Goal: Information Seeking & Learning: Learn about a topic

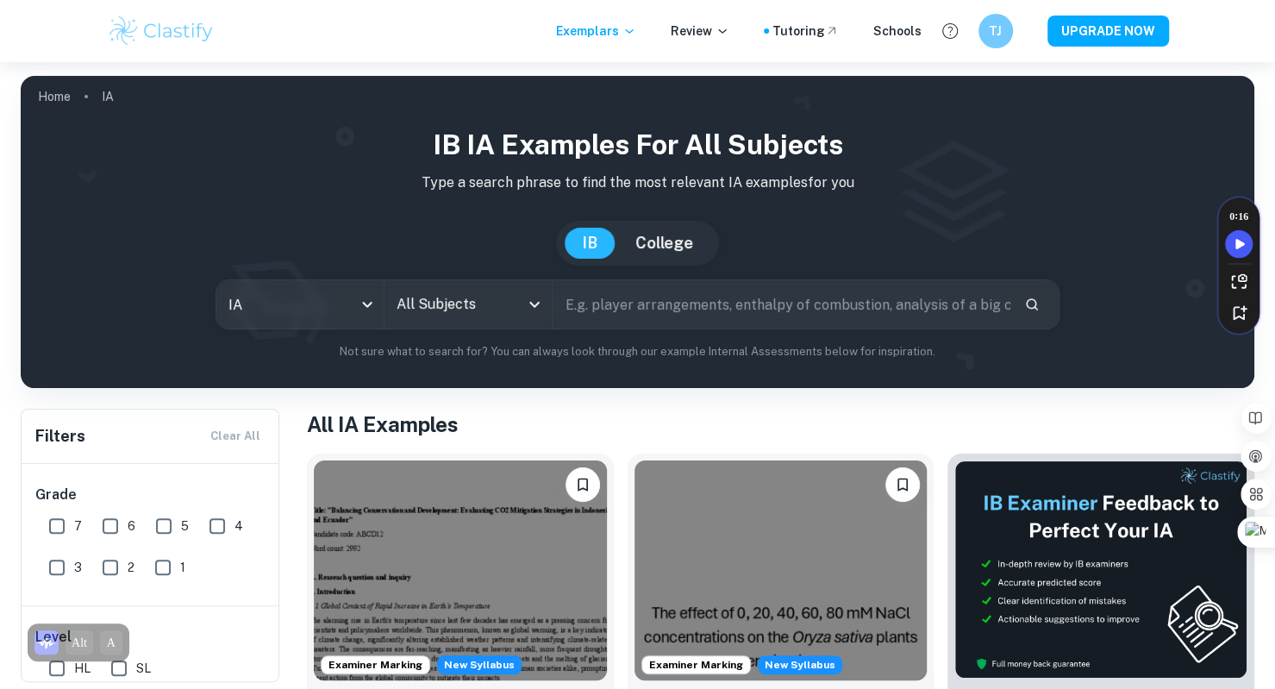
click at [59, 532] on input "7" at bounding box center [57, 525] width 34 height 34
checkbox input "true"
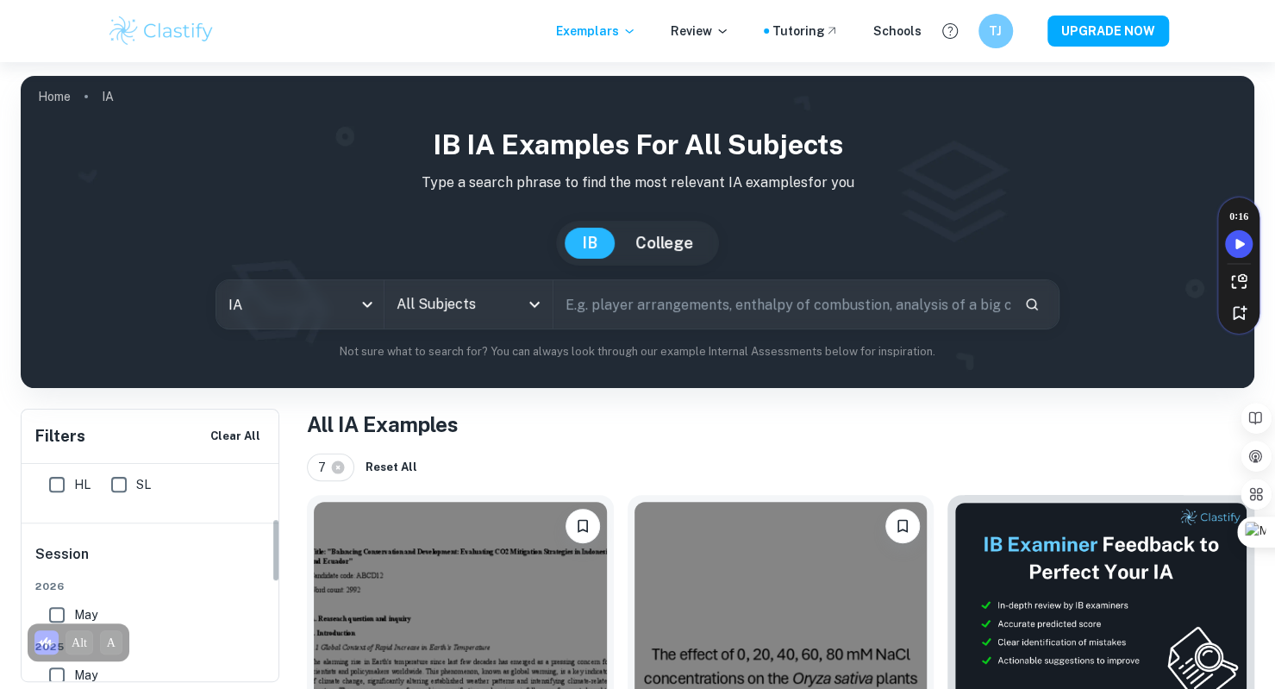
scroll to position [183, 0]
click at [119, 494] on input "SL" at bounding box center [119, 485] width 34 height 34
checkbox input "true"
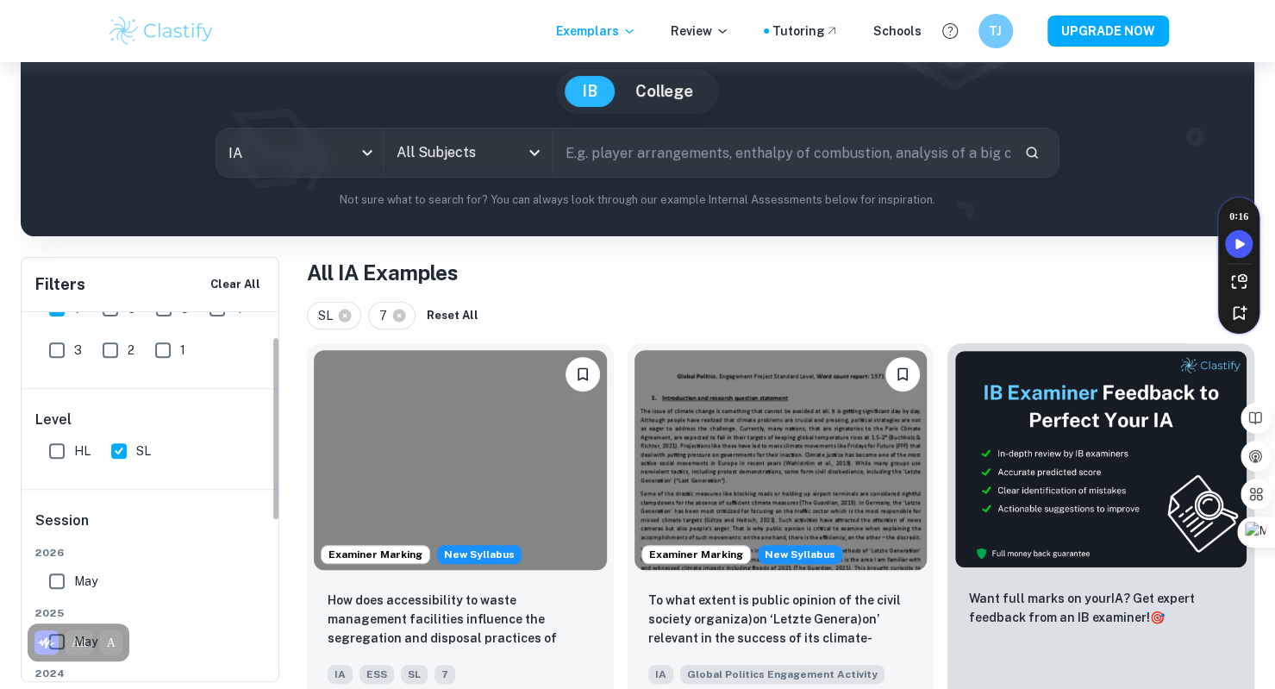
scroll to position [0, 0]
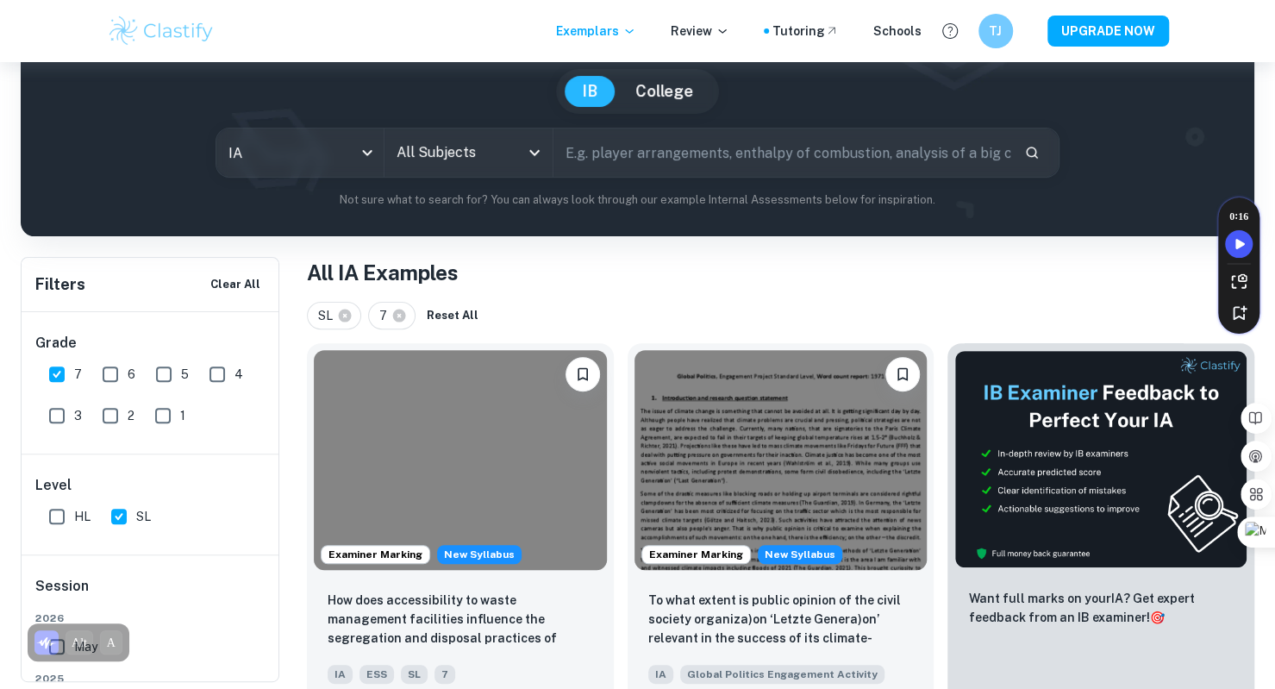
click at [542, 142] on icon "Open" at bounding box center [534, 152] width 21 height 21
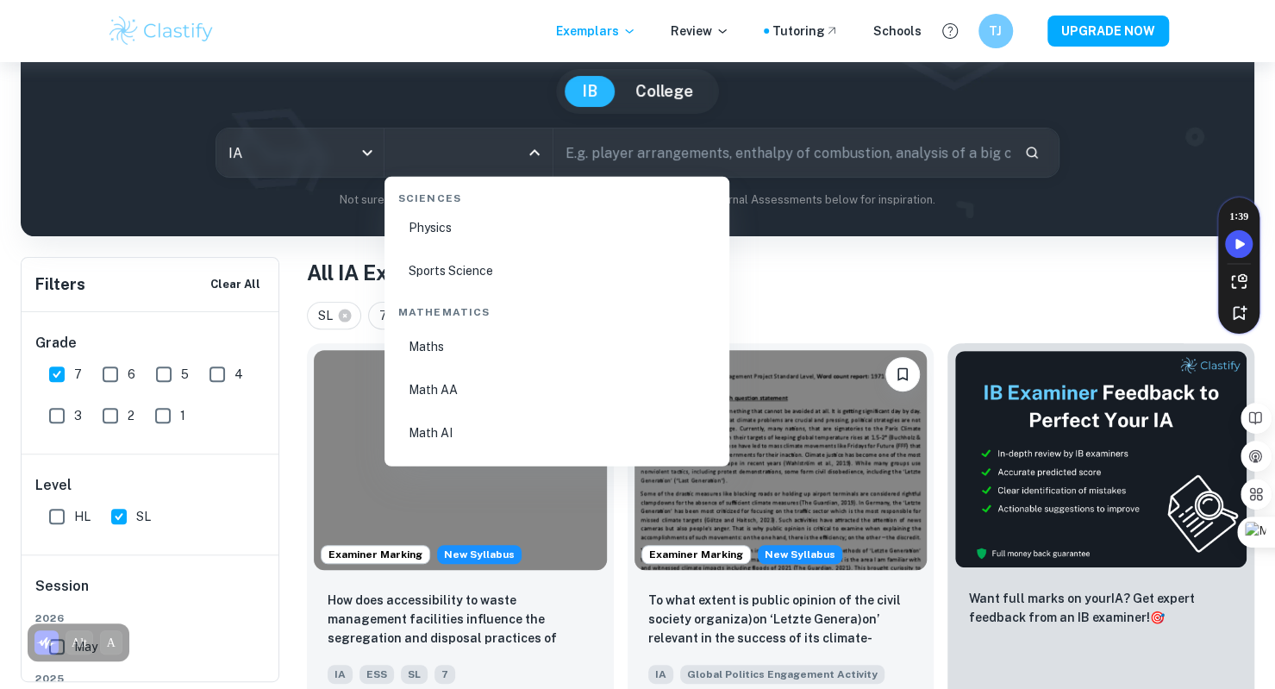
scroll to position [2873, 0]
click at [472, 421] on li "Math AI" at bounding box center [556, 428] width 331 height 40
type input "Math AI"
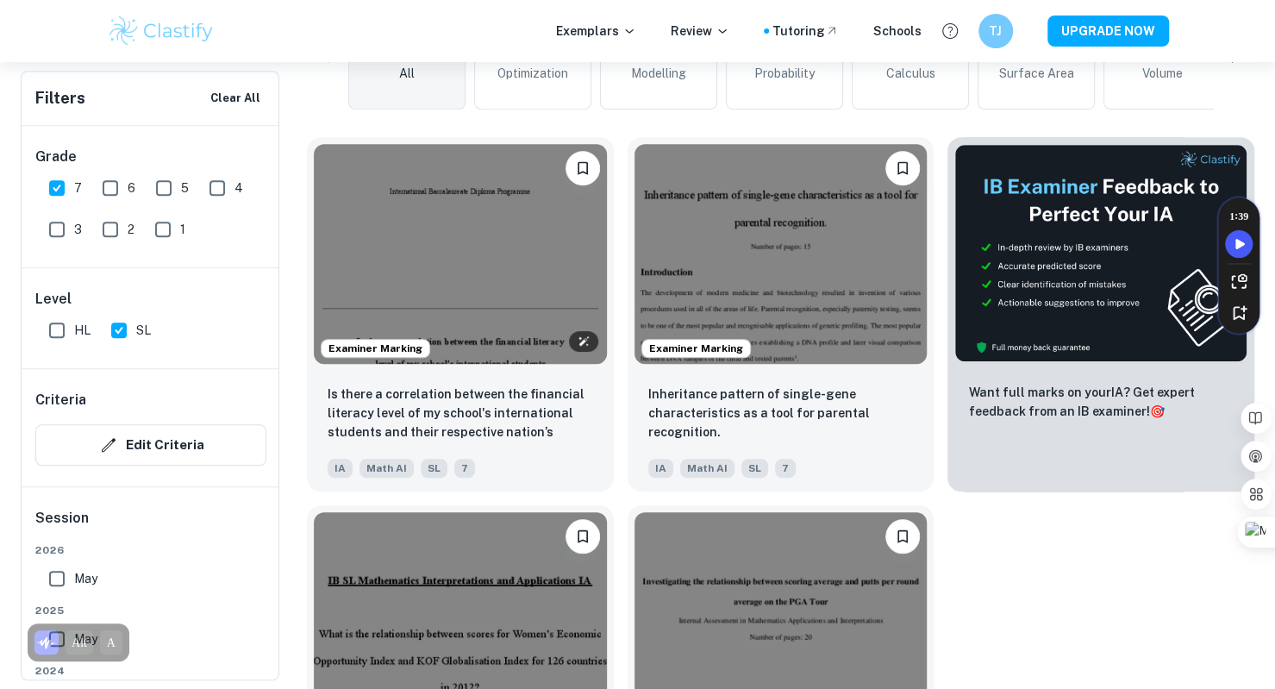
scroll to position [515, 0]
click at [117, 180] on input "6" at bounding box center [110, 188] width 34 height 34
checkbox input "true"
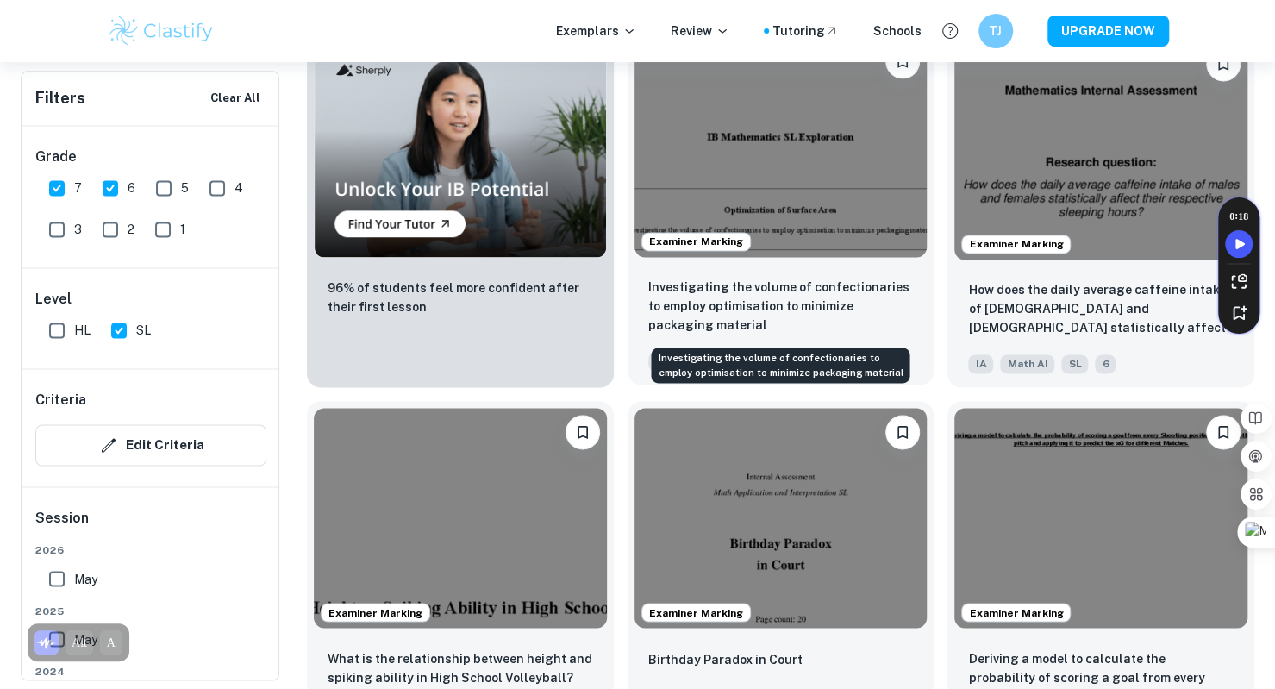
scroll to position [1342, 0]
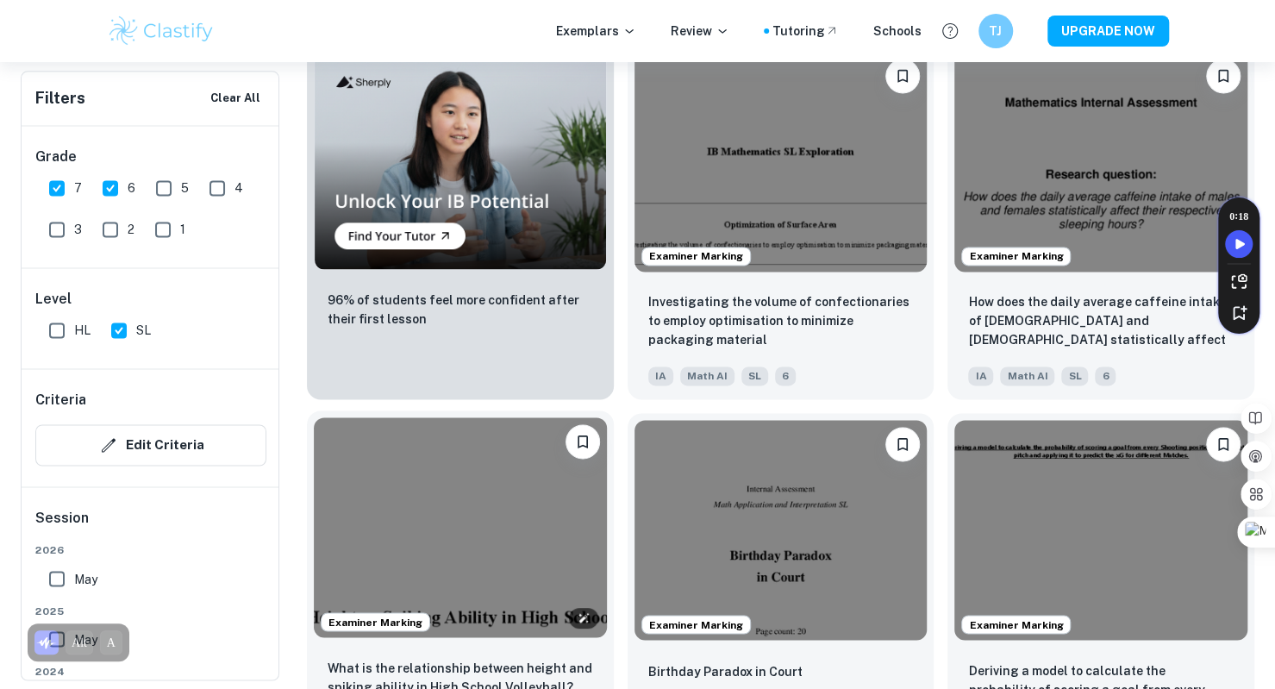
click at [422, 543] on img at bounding box center [460, 527] width 293 height 220
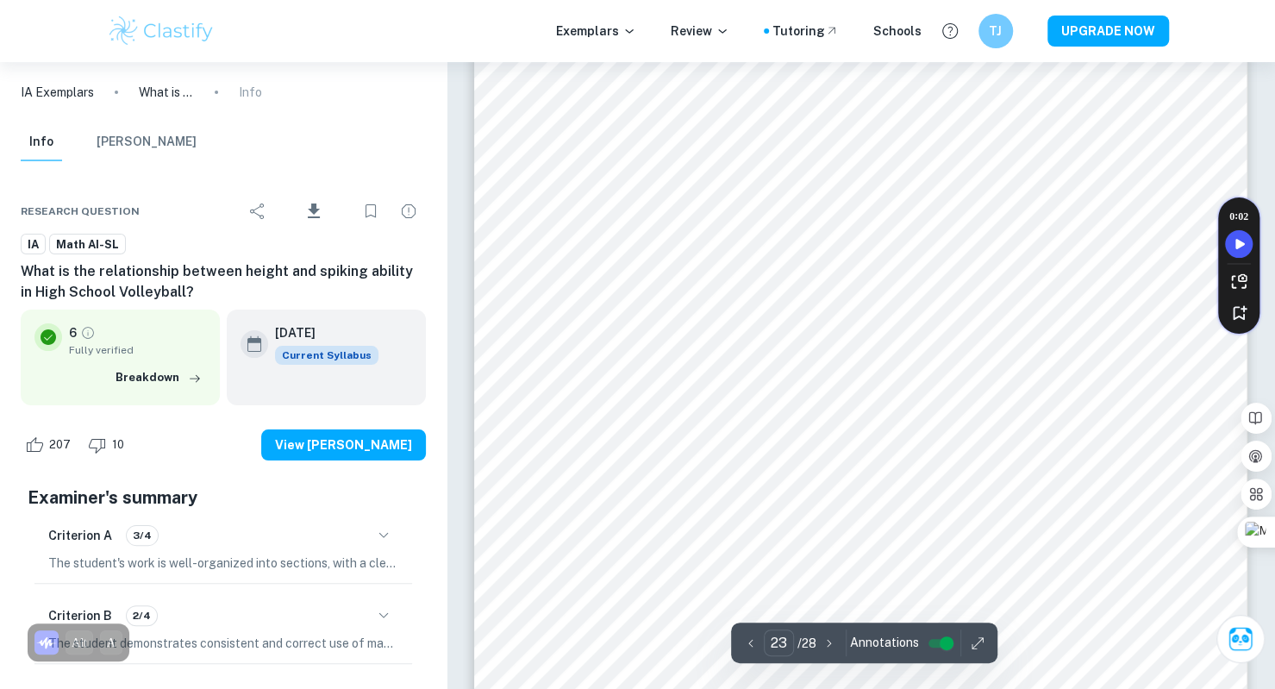
scroll to position [22872, 0]
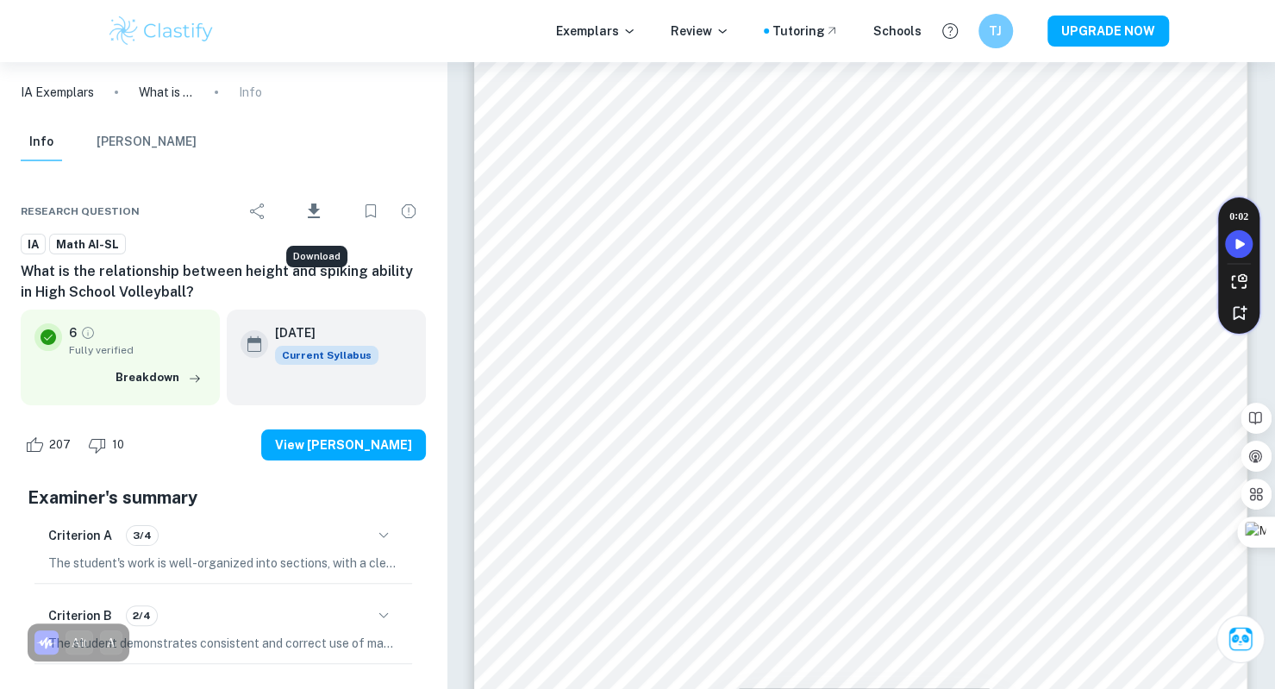
click at [317, 207] on icon "Download" at bounding box center [313, 211] width 21 height 21
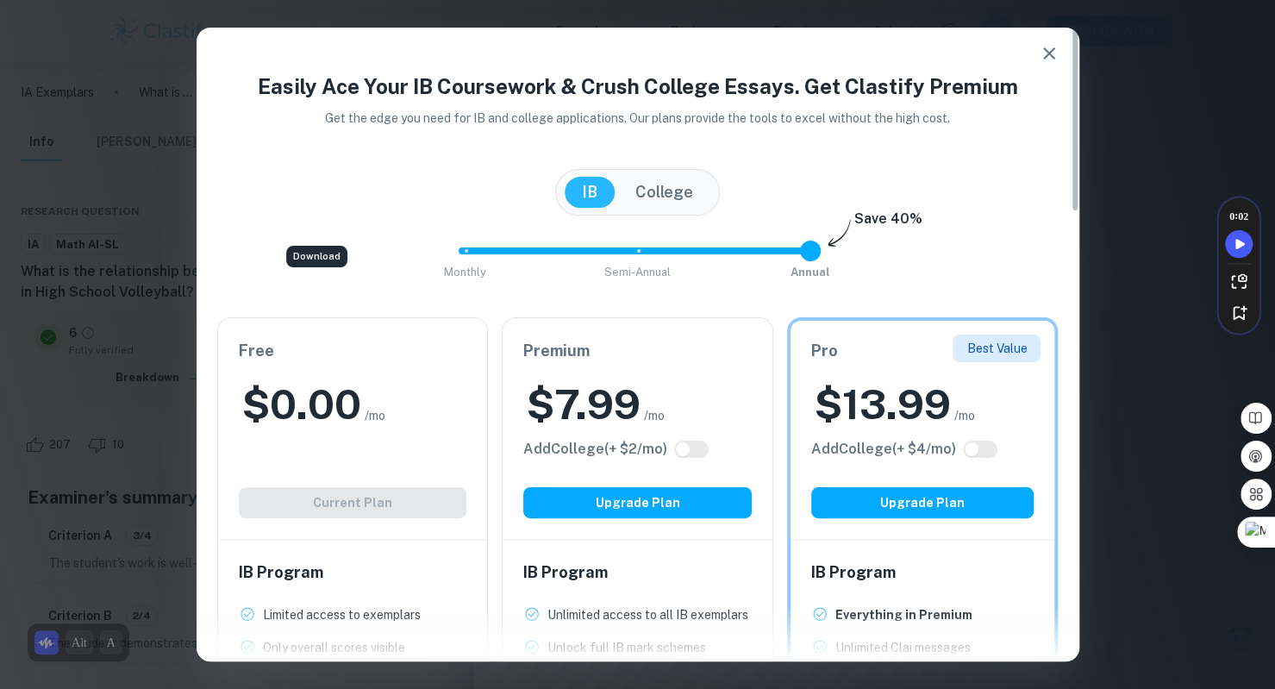
click at [426, 501] on div "Free $ 0.00 /mo Add College (+ $ 2 /mo) Current Plan" at bounding box center [353, 428] width 270 height 221
click at [1043, 47] on icon "button" at bounding box center [1048, 53] width 21 height 21
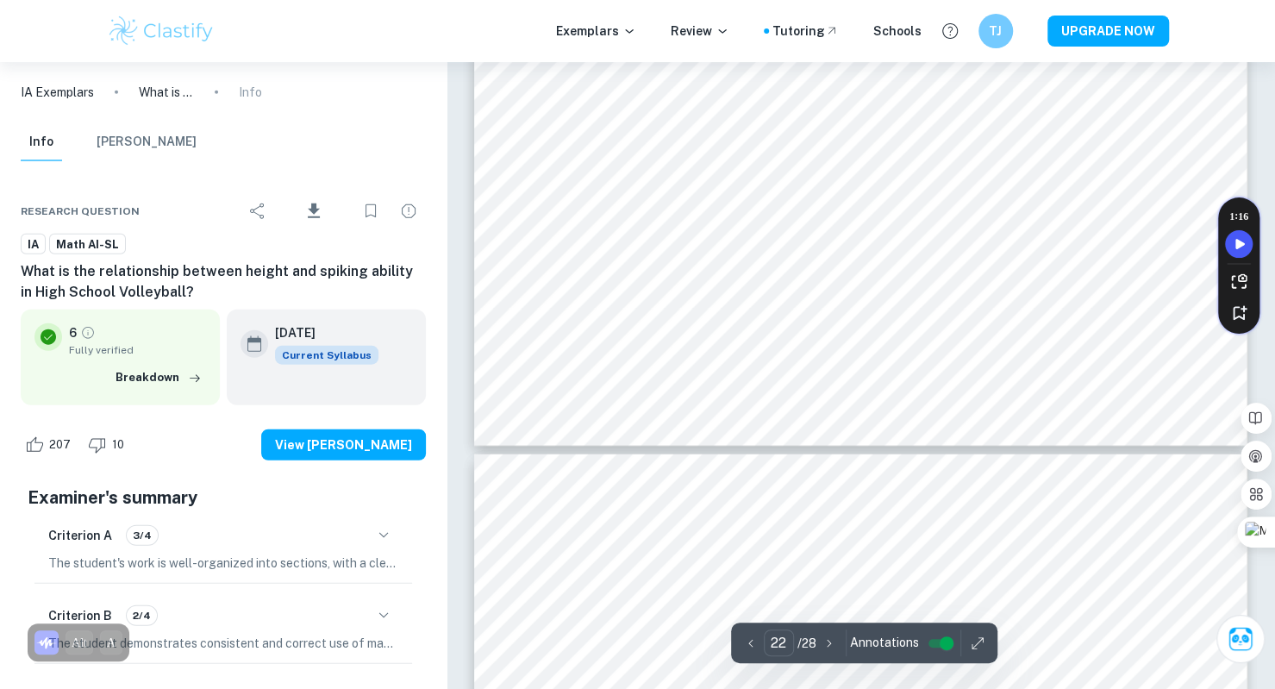
type input "21"
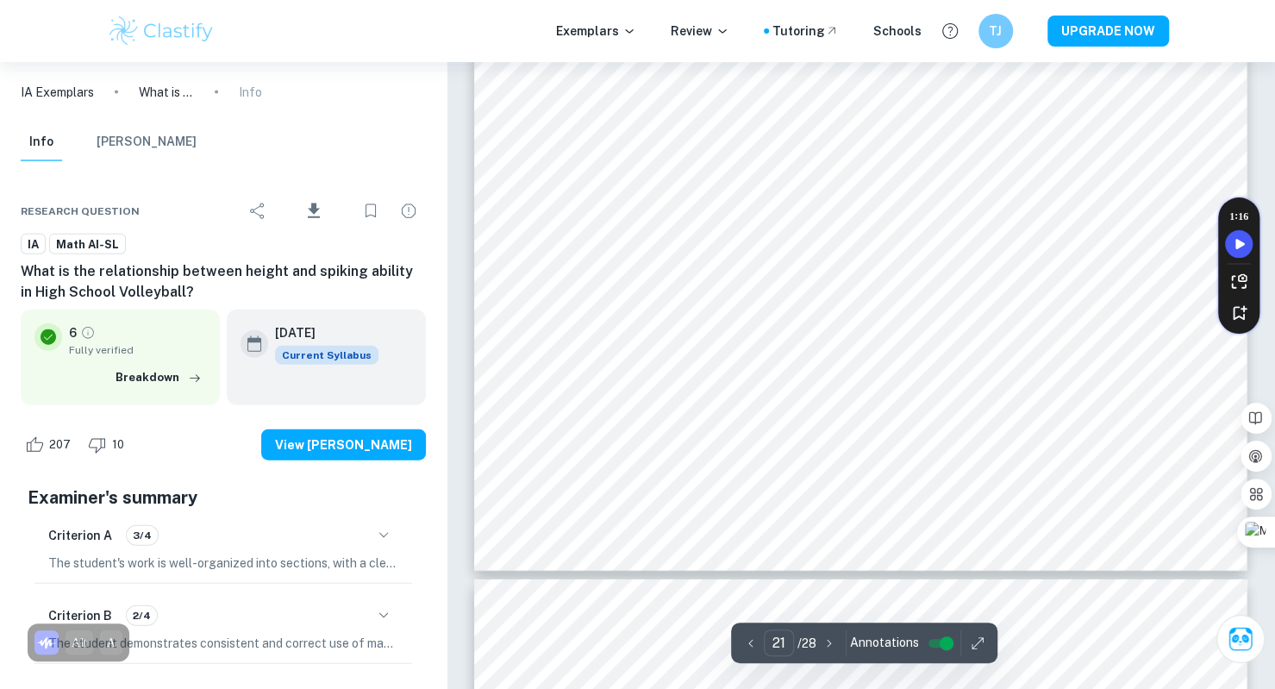
scroll to position [21166, 0]
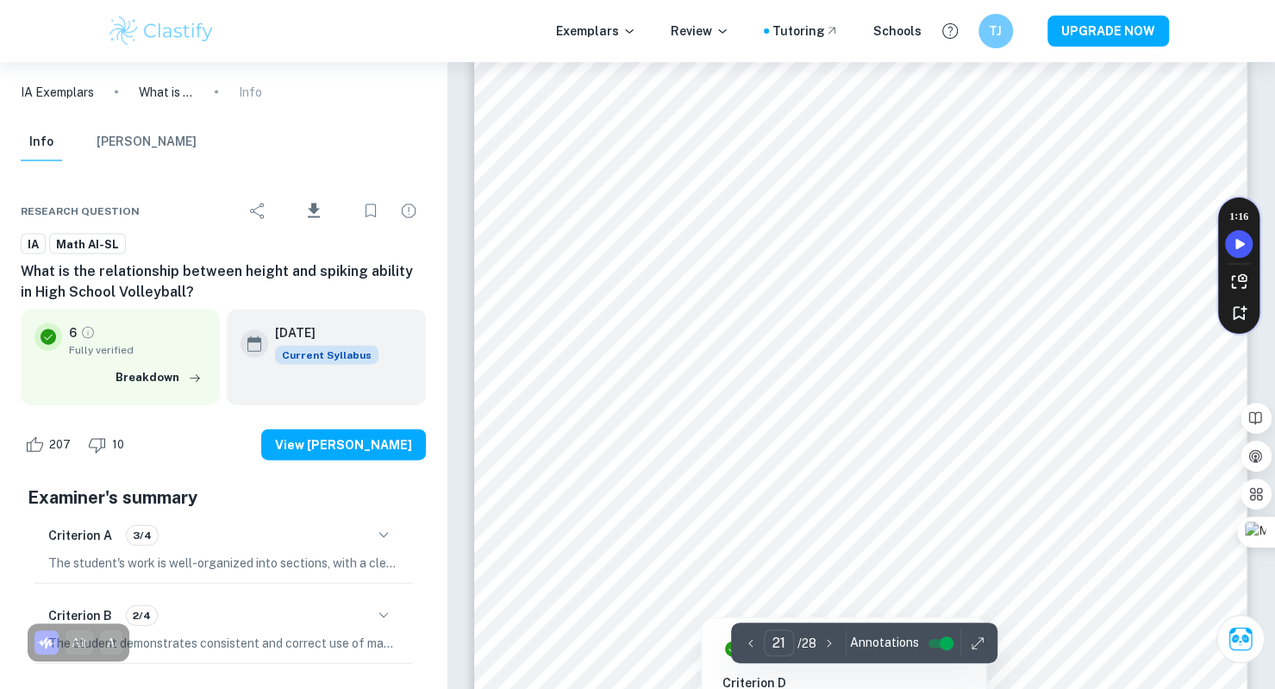
click at [782, 278] on div at bounding box center [882, 274] width 655 height 90
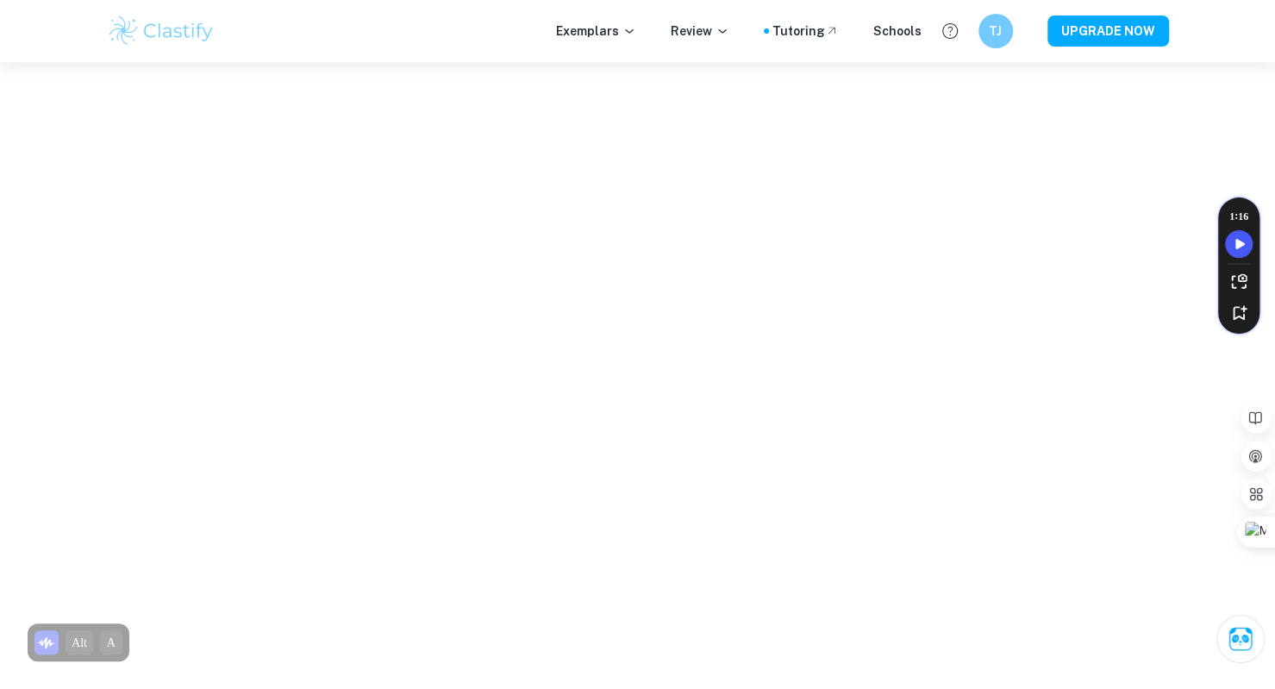
drag, startPoint x: 830, startPoint y: 374, endPoint x: 567, endPoint y: 245, distance: 292.9
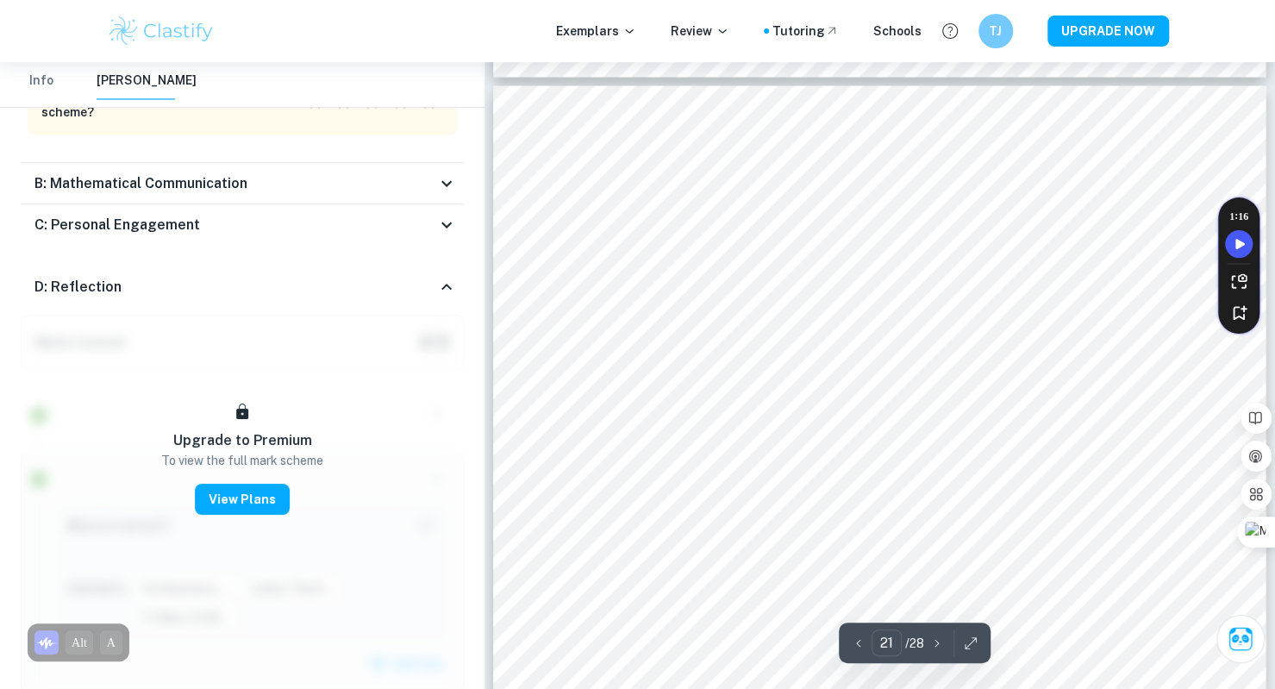
scroll to position [20449, 0]
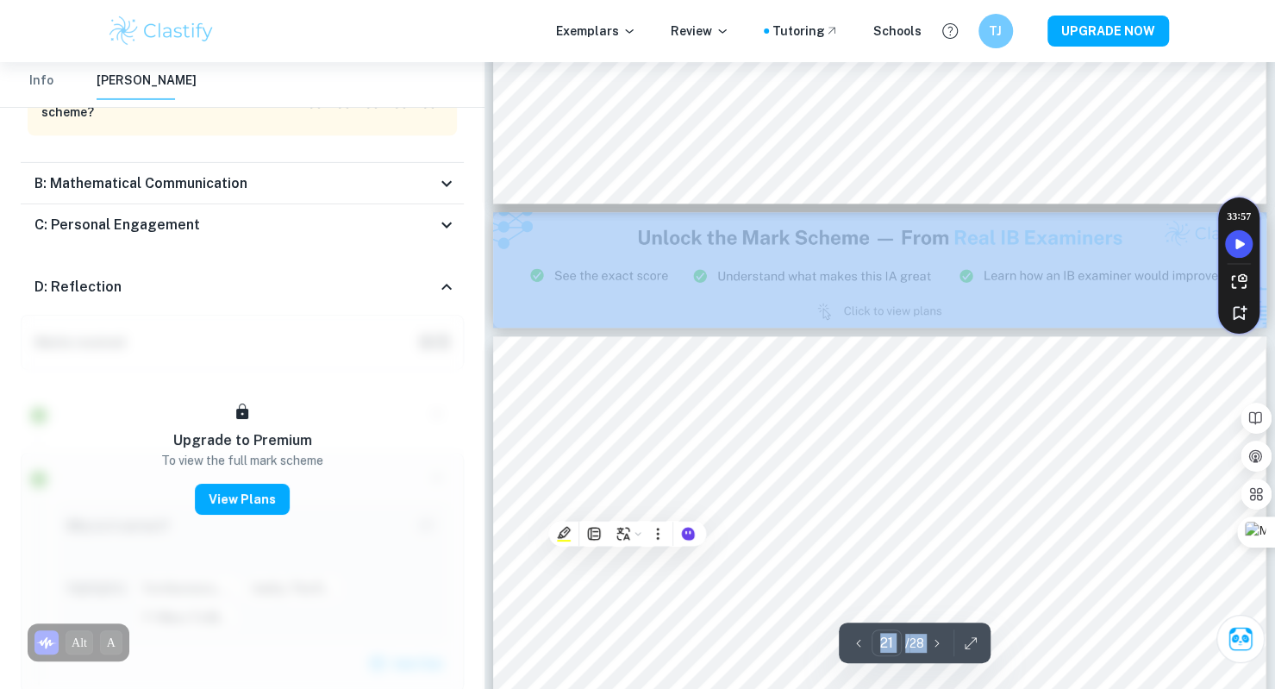
scroll to position [20029, 0]
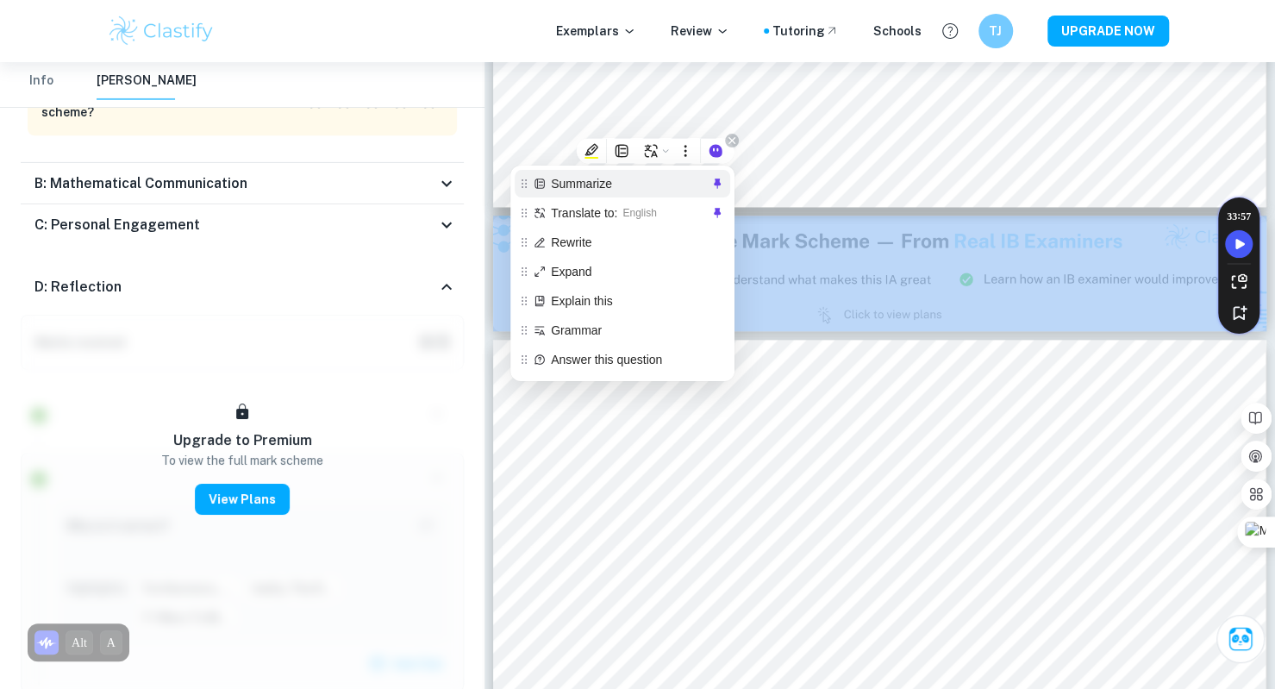
click at [658, 188] on span "Summarize" at bounding box center [629, 183] width 157 height 19
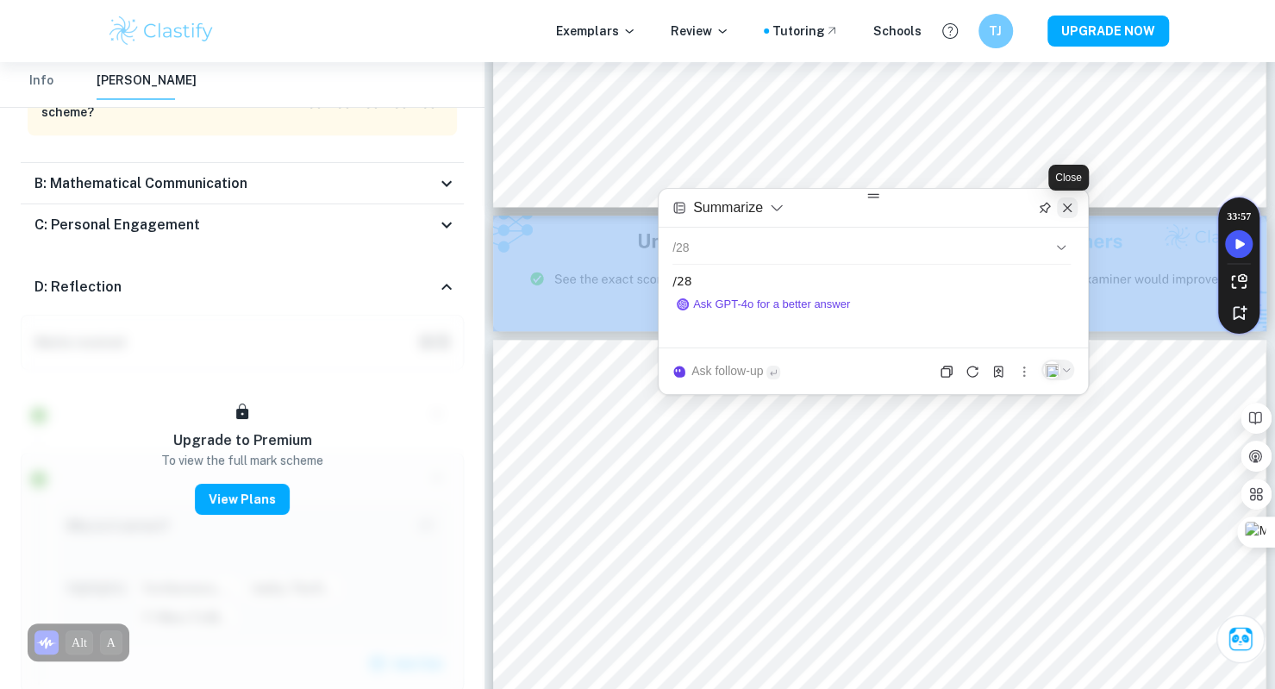
click at [1069, 216] on div at bounding box center [1067, 207] width 21 height 21
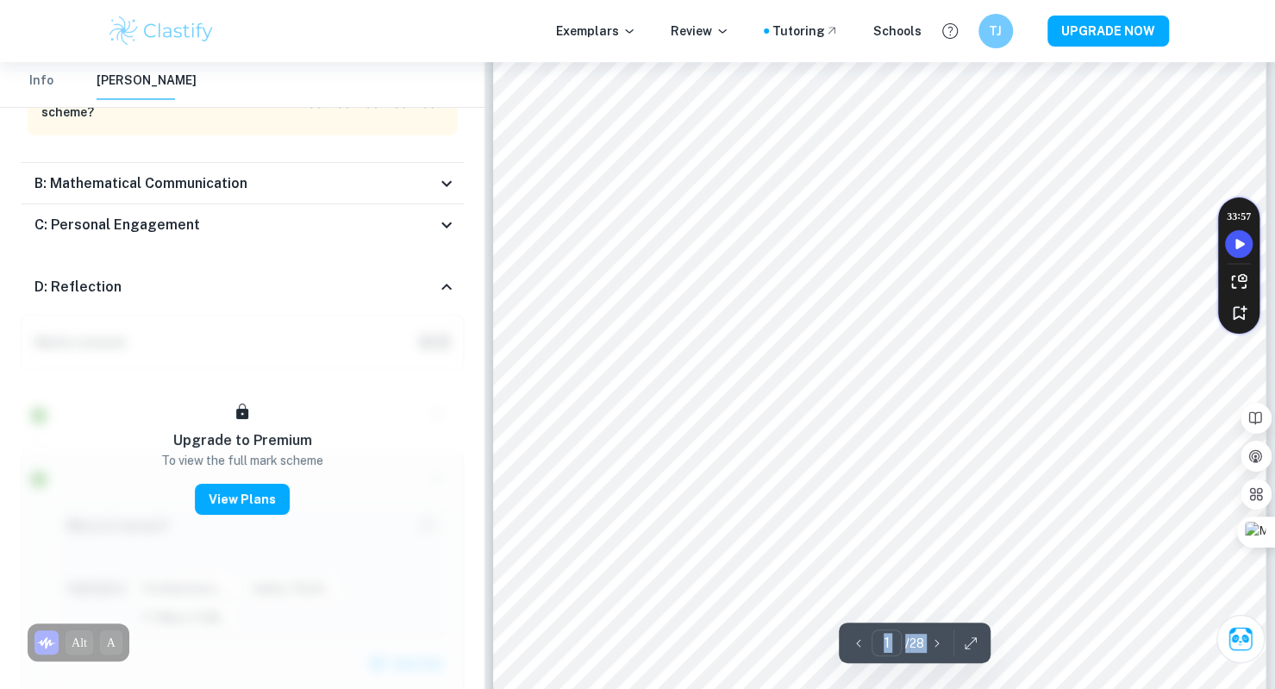
scroll to position [0, 0]
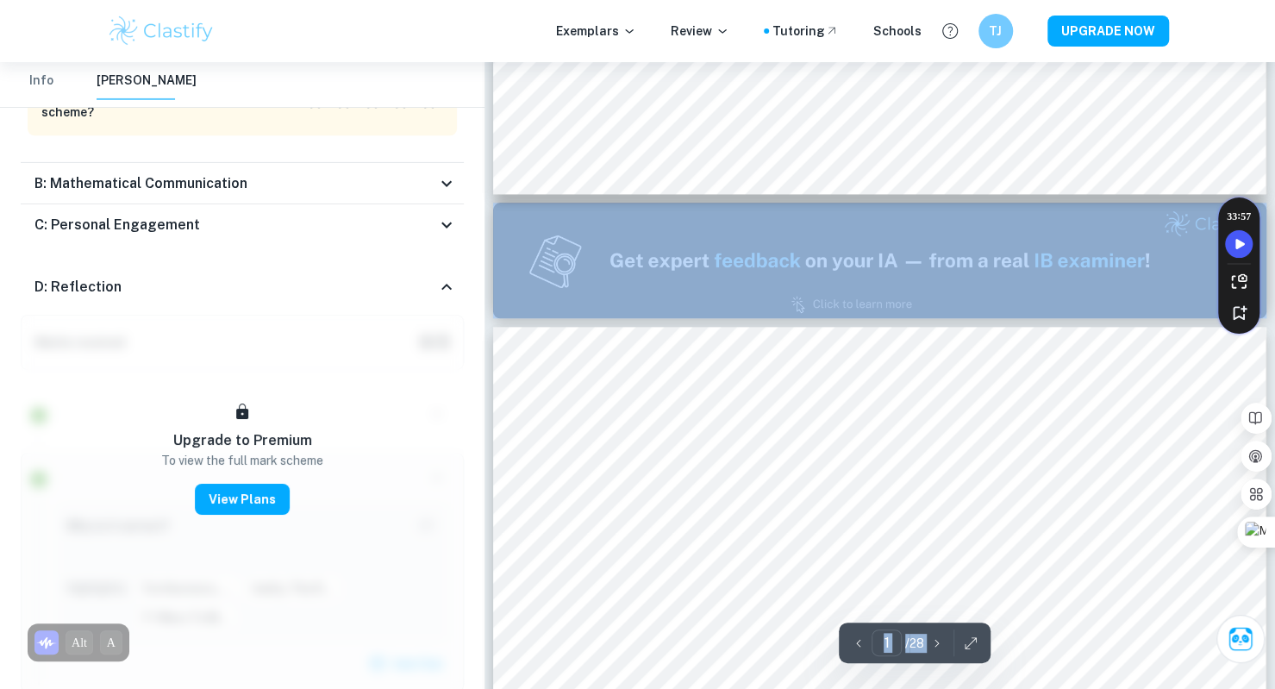
type input "2"
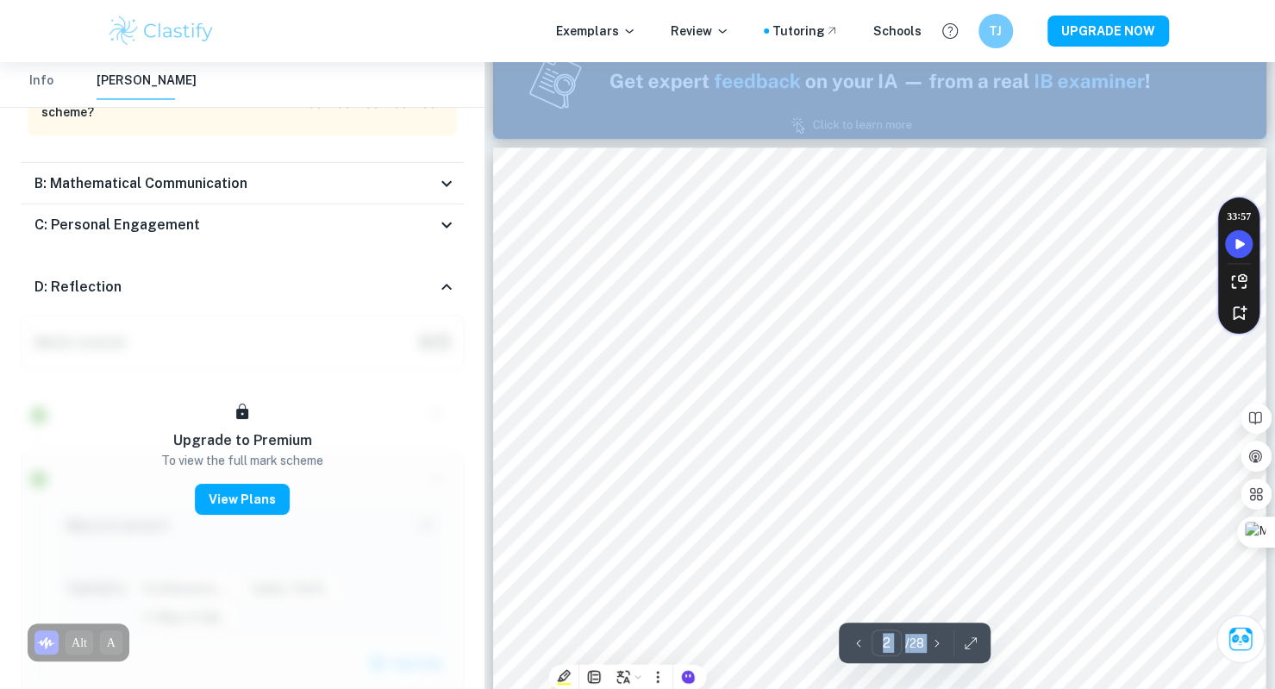
scroll to position [1063, 0]
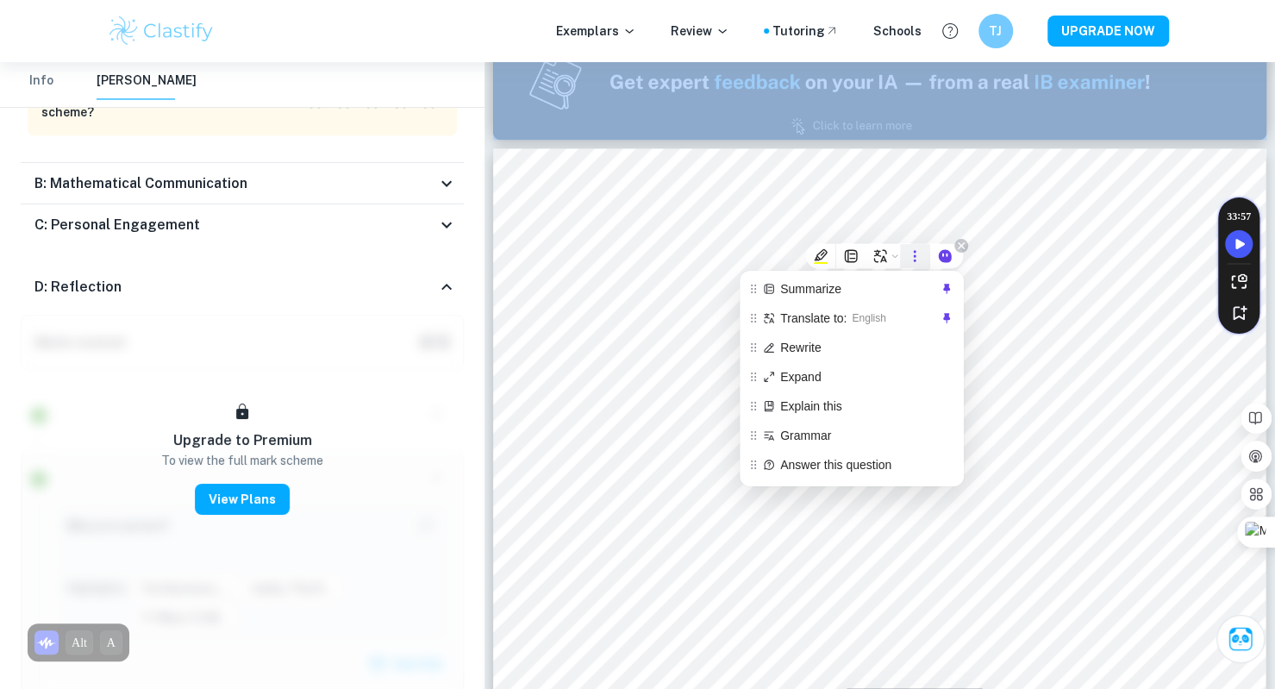
click at [917, 255] on icon at bounding box center [915, 256] width 16 height 16
click at [869, 347] on span "Rewrite" at bounding box center [858, 347] width 157 height 19
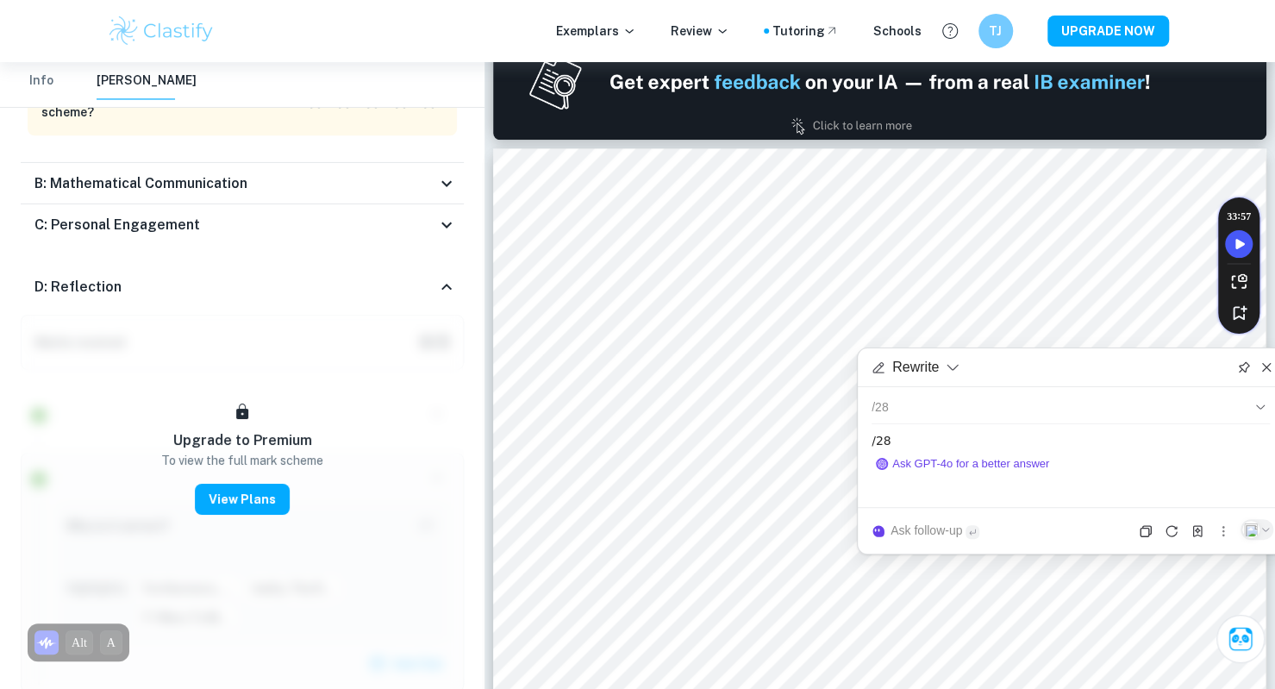
drag, startPoint x: 1154, startPoint y: 435, endPoint x: 1008, endPoint y: 402, distance: 149.3
click at [1012, 406] on div "​ /28 /28 Ask GPT-4o for a better answer" at bounding box center [1070, 447] width 426 height 120
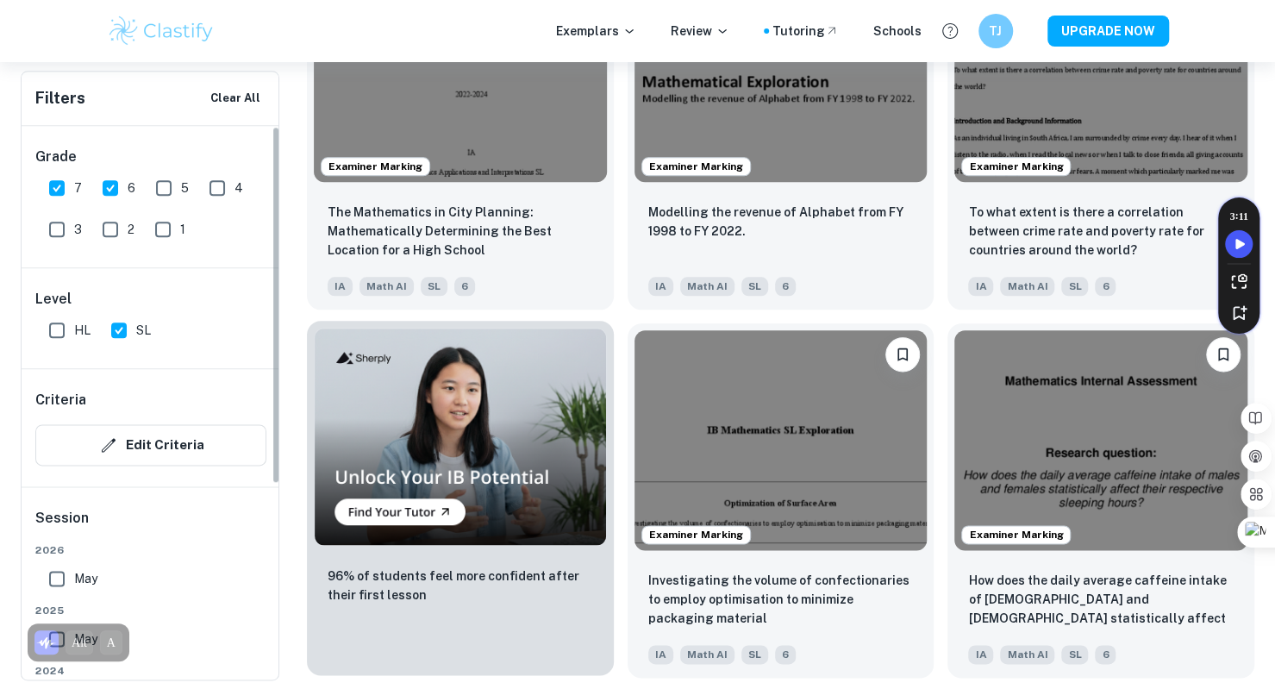
scroll to position [1342, 0]
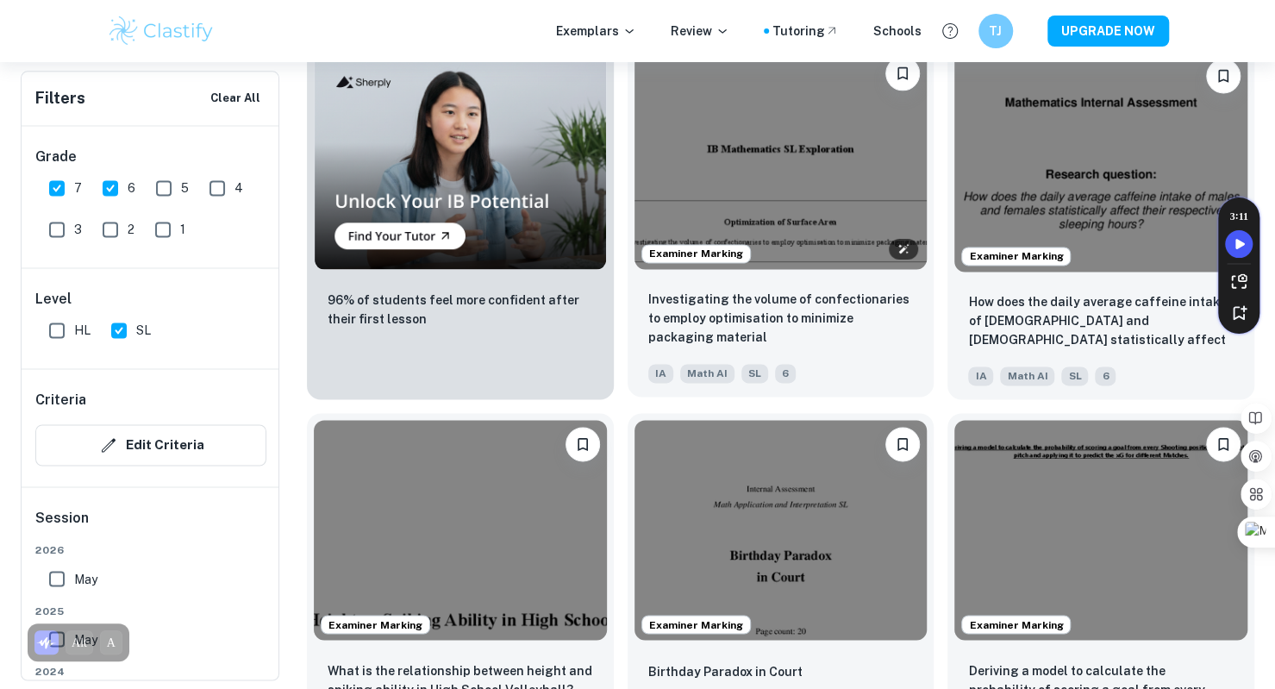
click at [764, 231] on img at bounding box center [780, 159] width 293 height 220
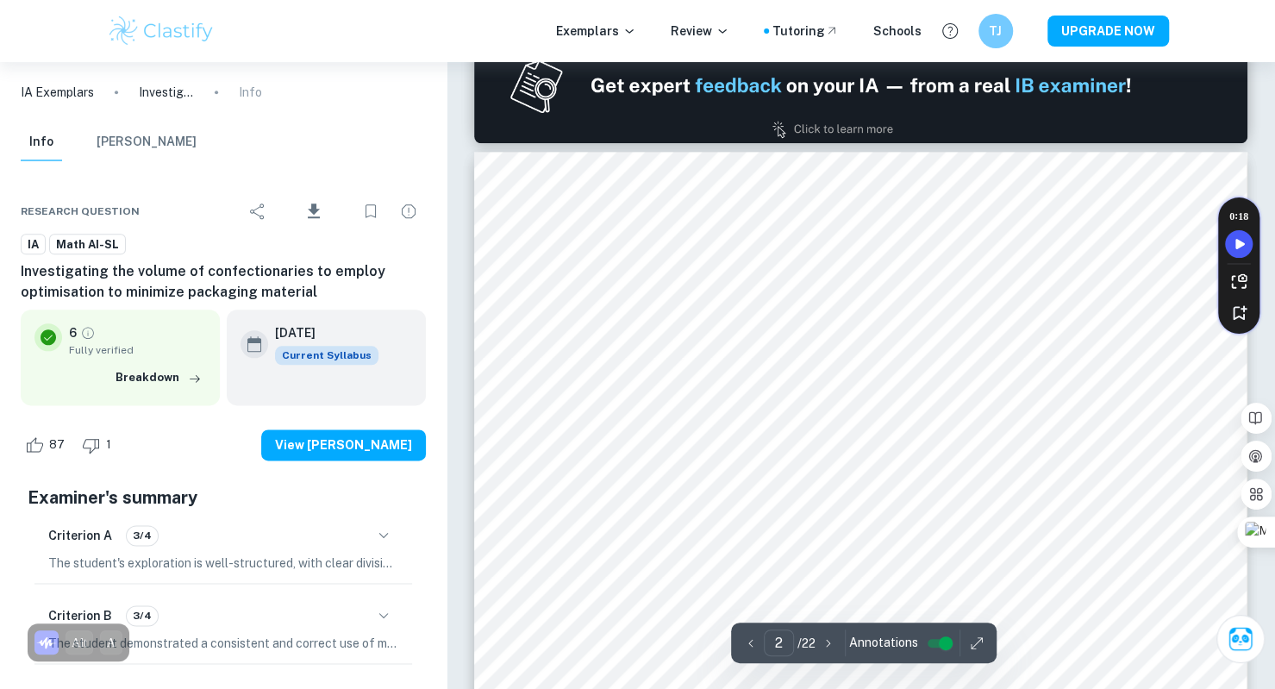
scroll to position [1081, 0]
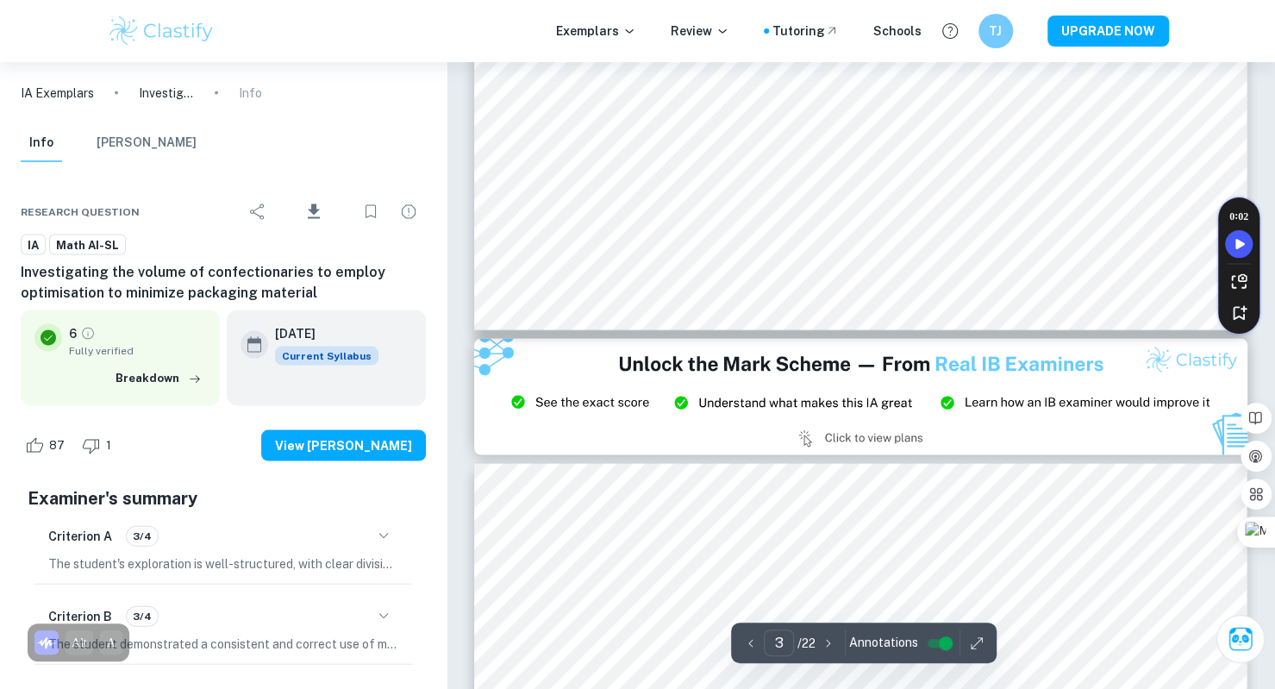
type input "2"
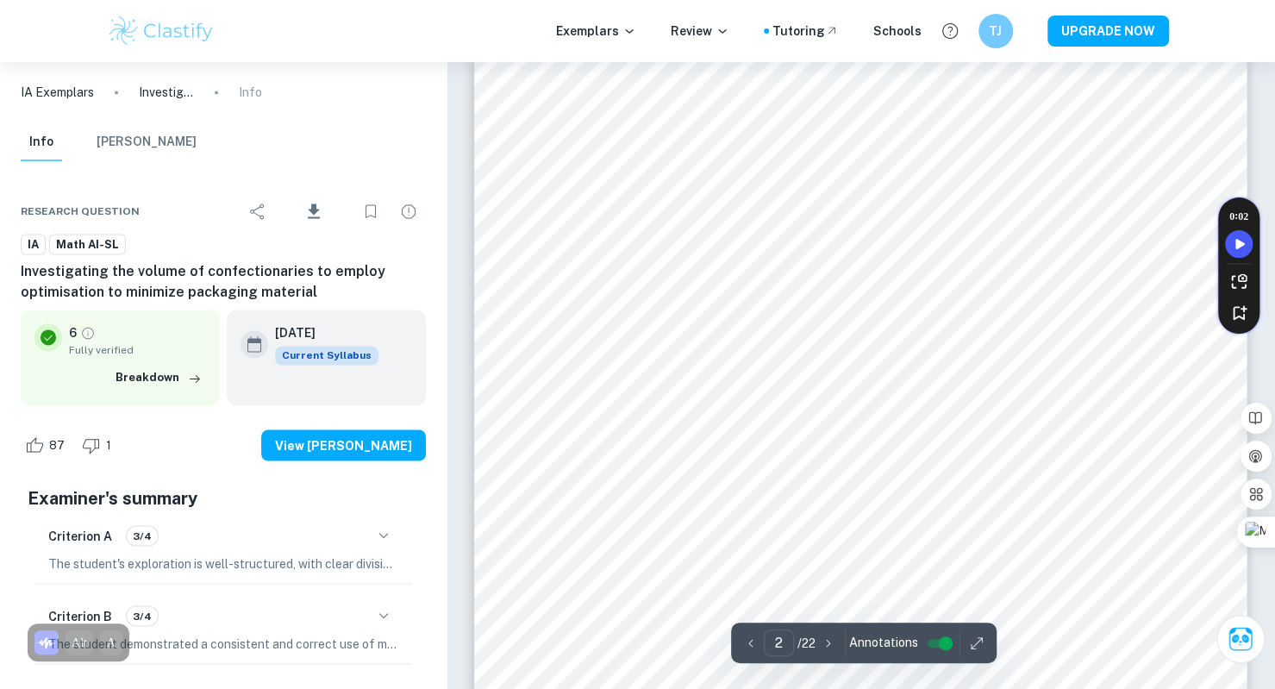
scroll to position [1467, 0]
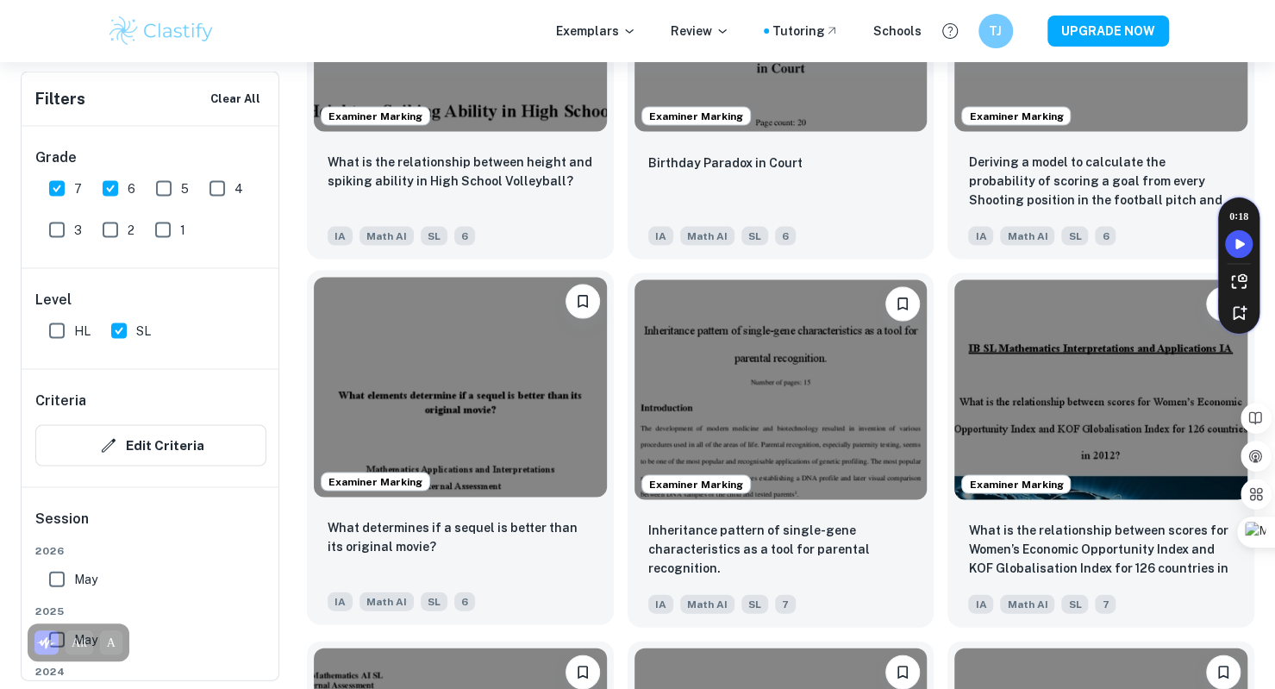
scroll to position [1800, 0]
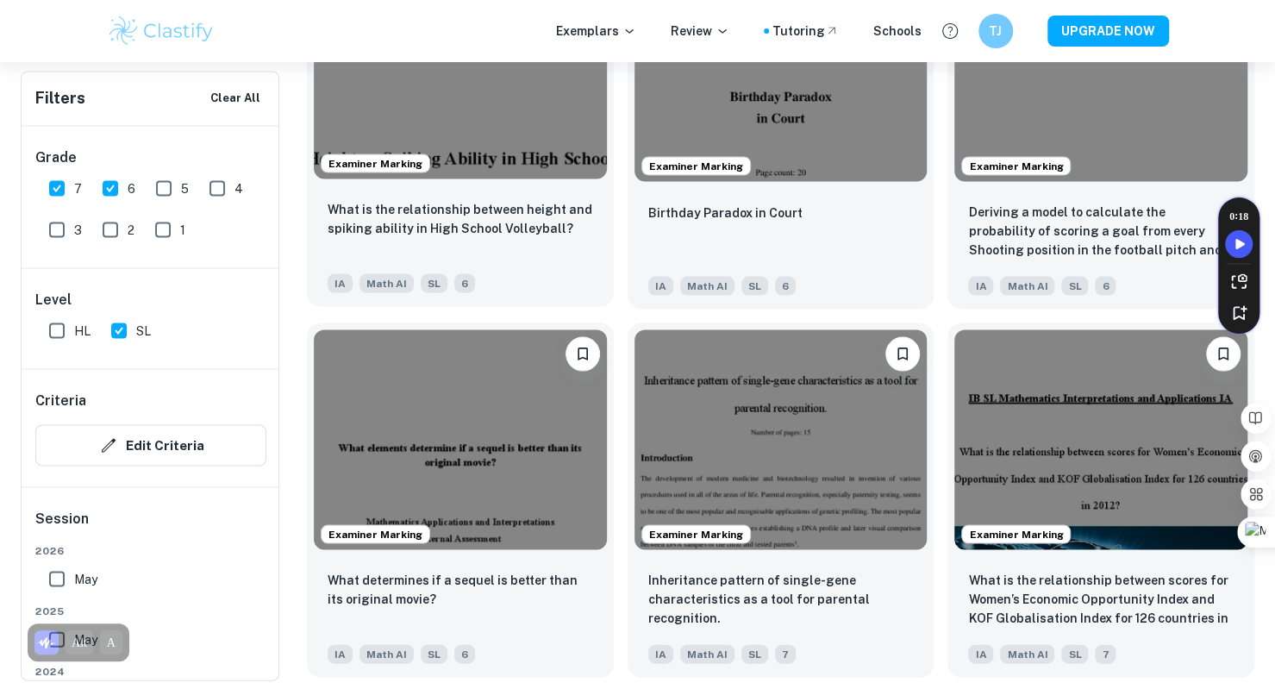
click at [491, 187] on div "What is the relationship between height and spiking ability in High School Voll…" at bounding box center [460, 245] width 307 height 121
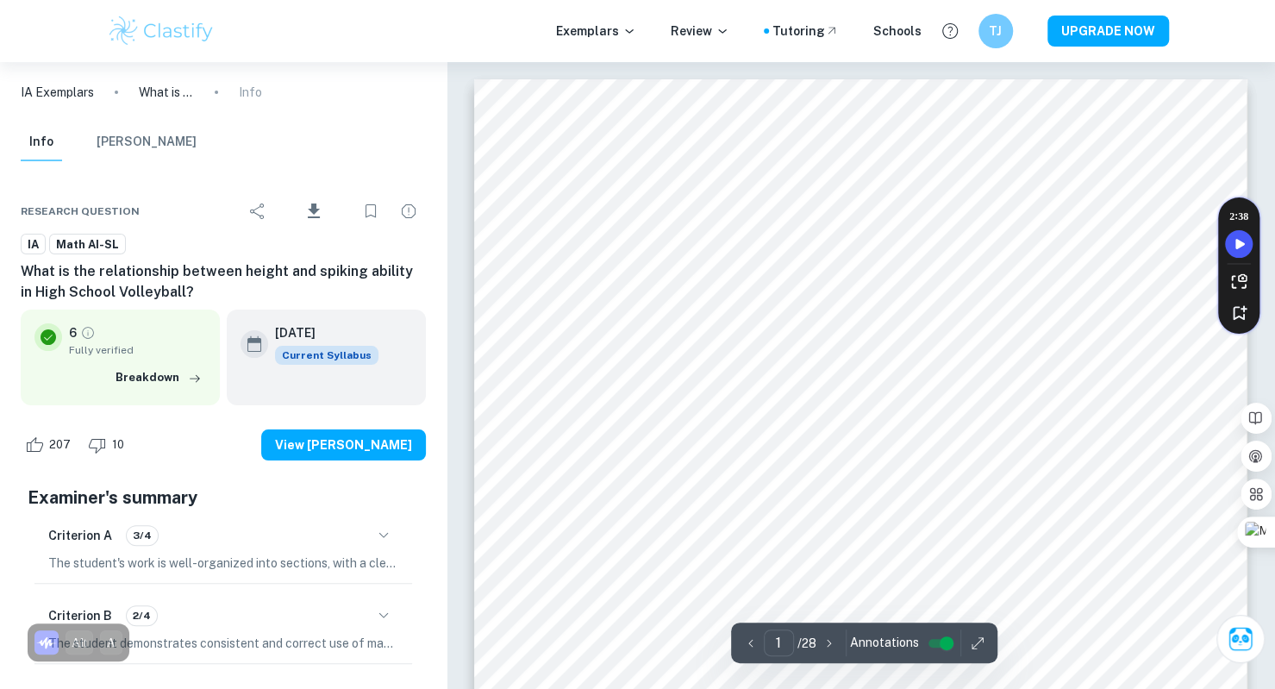
type input "2"
